Goal: Transaction & Acquisition: Download file/media

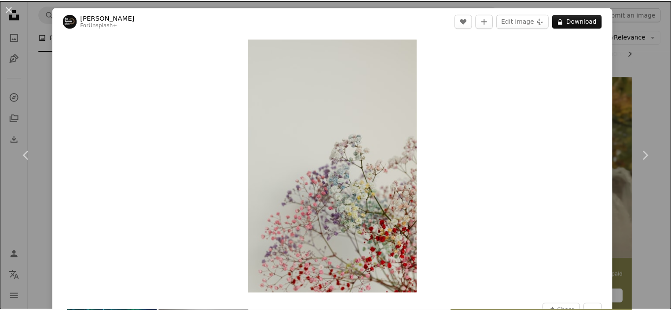
scroll to position [44, 0]
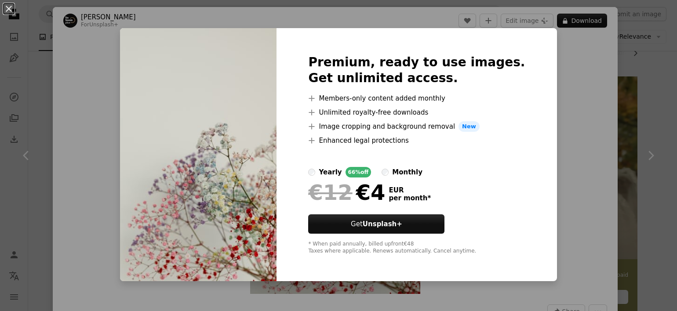
click at [538, 108] on div "An X shape Premium, ready to use images. Get unlimited access. A plus sign Memb…" at bounding box center [338, 155] width 677 height 311
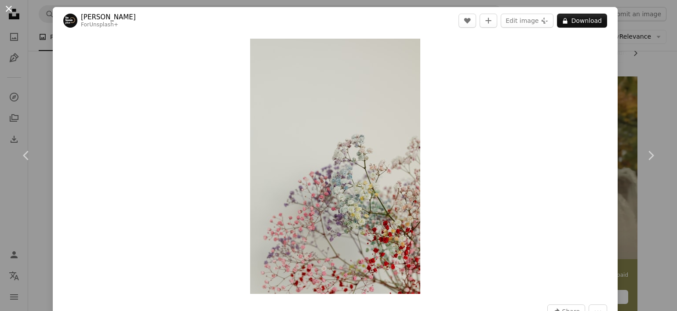
click at [12, 4] on button "An X shape" at bounding box center [9, 9] width 11 height 11
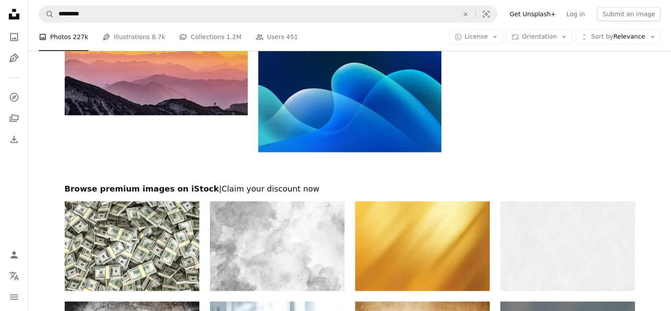
scroll to position [1182, 0]
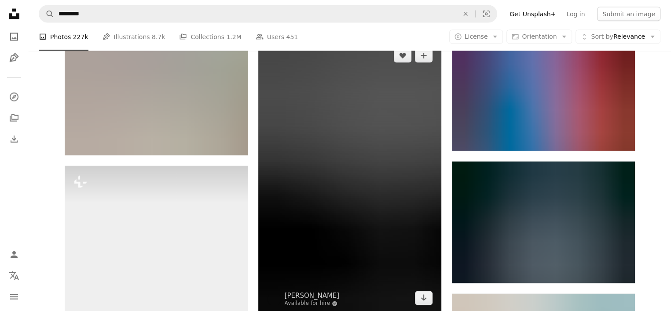
scroll to position [1929, 0]
